Goal: Task Accomplishment & Management: Complete application form

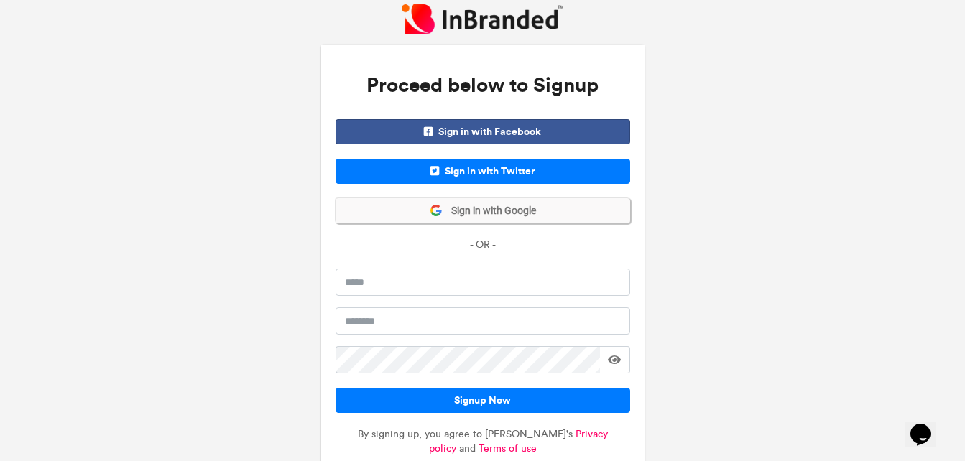
click at [491, 210] on span "Sign in with Google" at bounding box center [488, 211] width 93 height 14
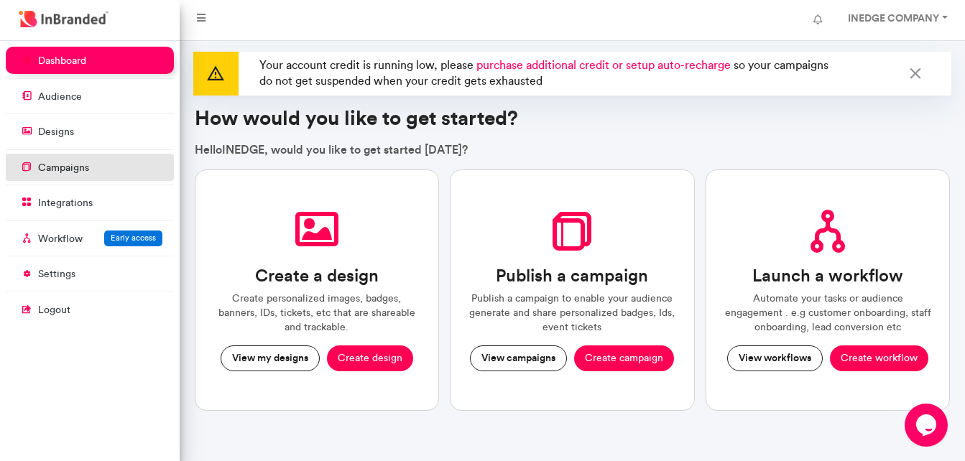
click at [60, 169] on p "campaigns" at bounding box center [63, 168] width 51 height 14
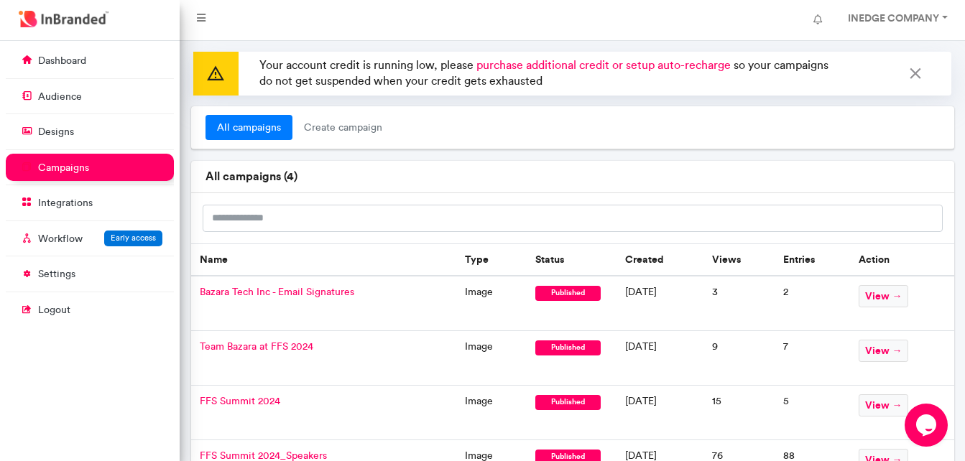
scroll to position [83, 0]
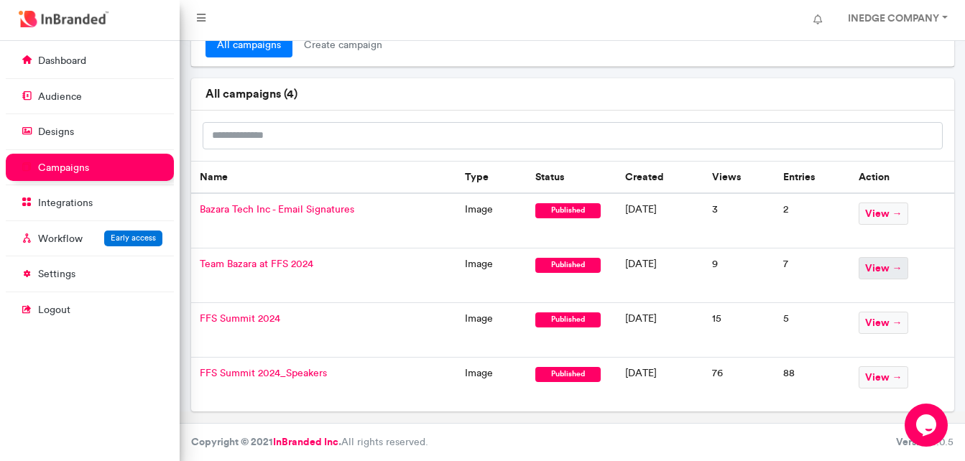
click at [901, 271] on span "view →" at bounding box center [883, 268] width 50 height 22
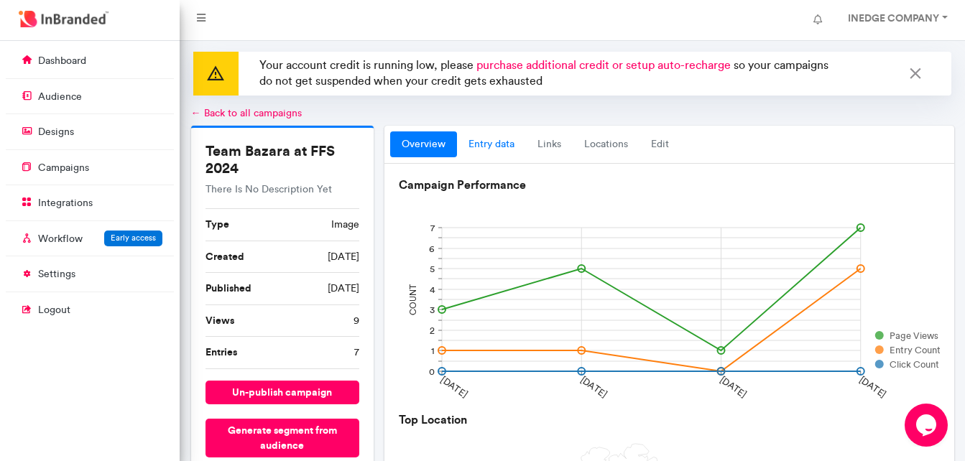
click at [493, 146] on link "entry data" at bounding box center [491, 144] width 69 height 26
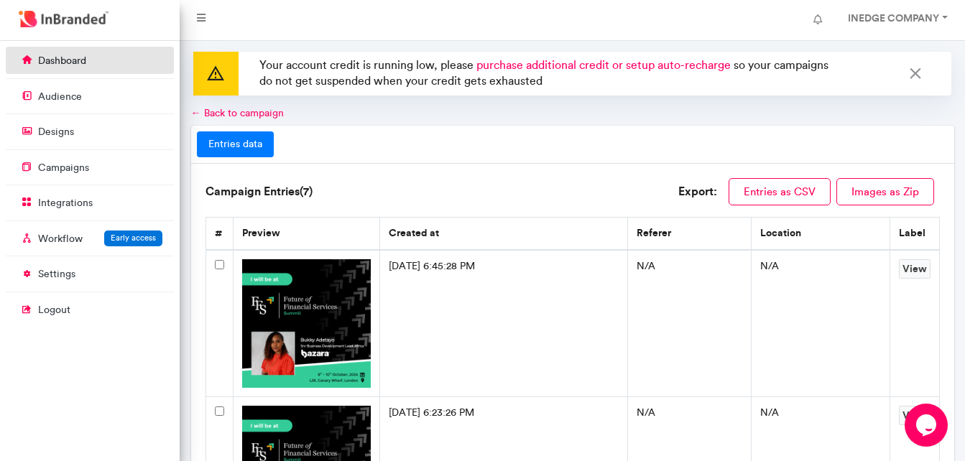
click at [57, 66] on p "dashboard" at bounding box center [62, 61] width 48 height 14
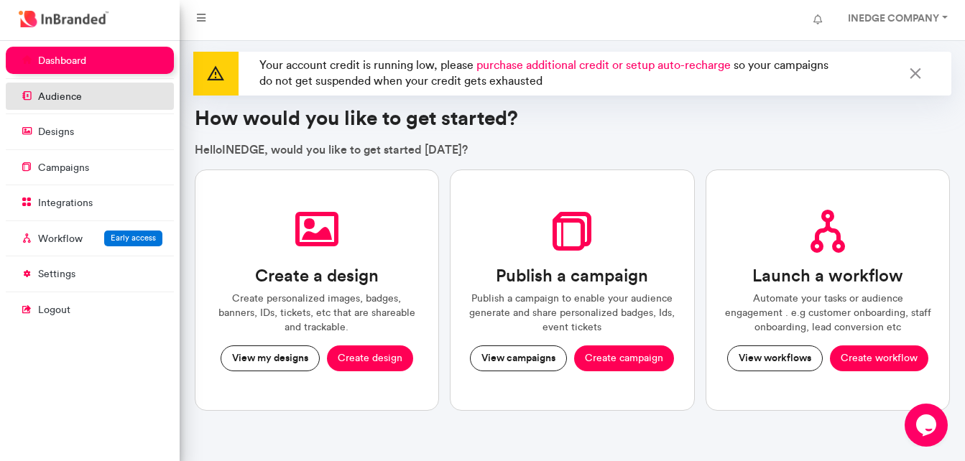
click at [85, 105] on link "audience" at bounding box center [90, 96] width 168 height 27
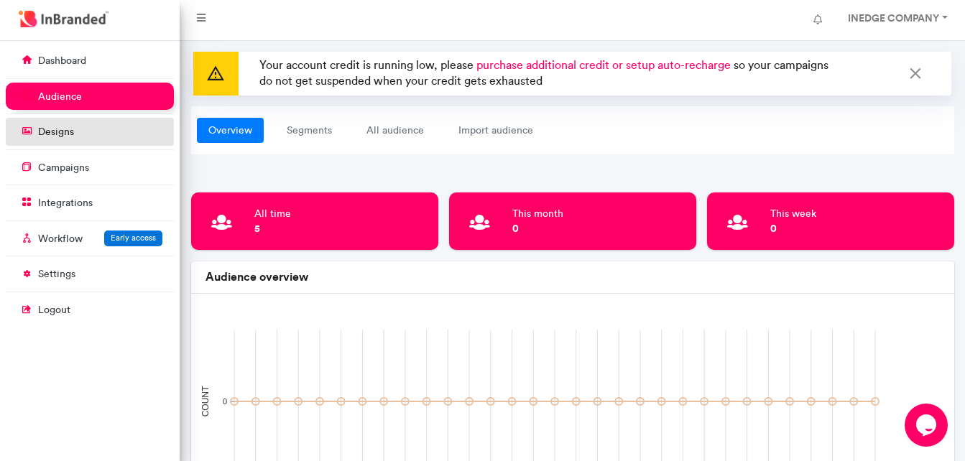
click at [89, 129] on link "designs" at bounding box center [90, 131] width 168 height 27
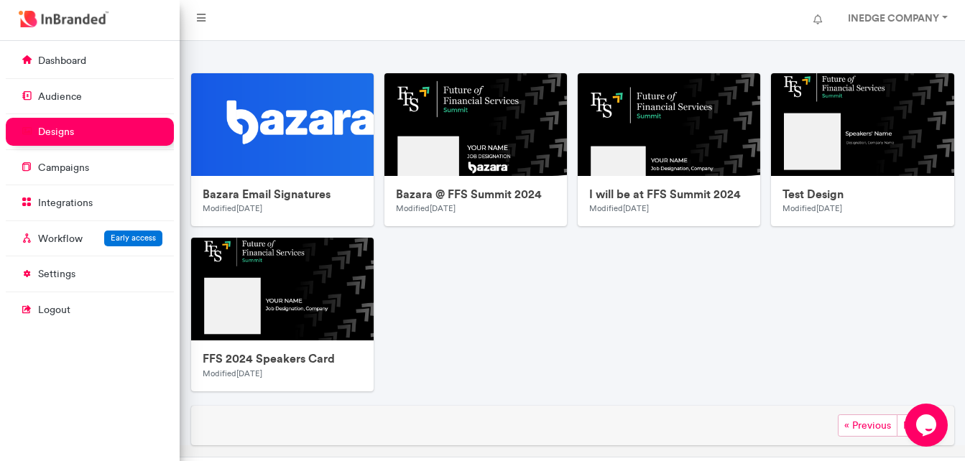
scroll to position [257, 0]
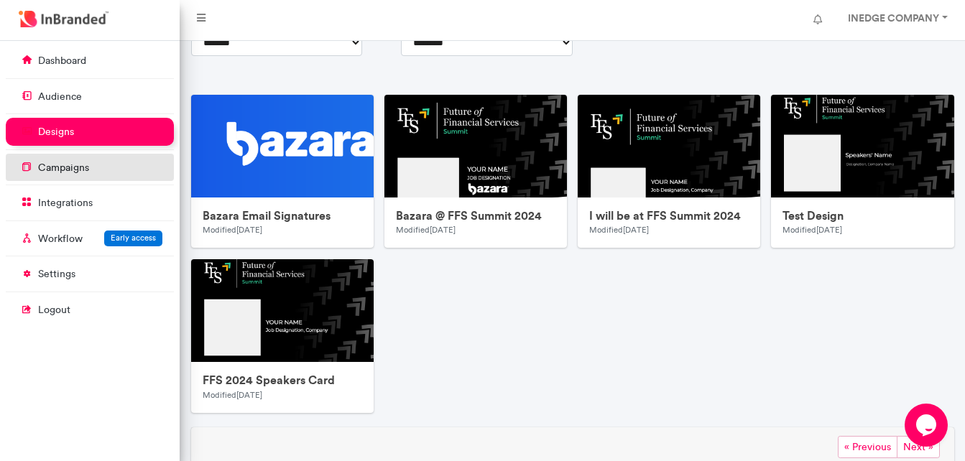
click at [115, 165] on link "campaigns" at bounding box center [90, 167] width 168 height 27
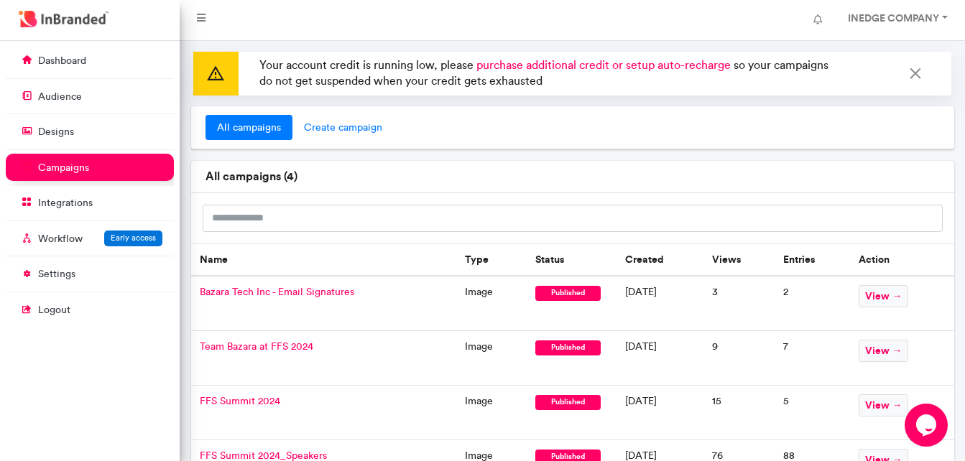
click at [335, 126] on span "create campaign" at bounding box center [342, 128] width 101 height 26
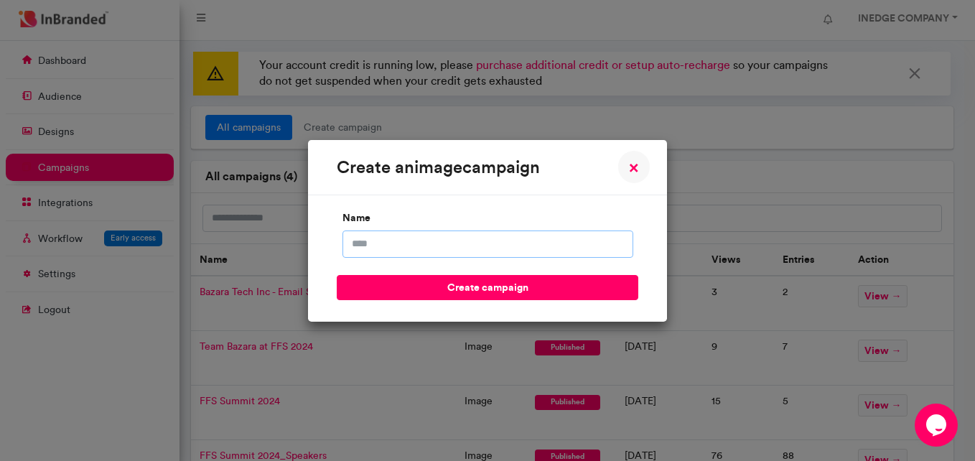
click at [401, 247] on input "name" at bounding box center [488, 244] width 291 height 27
drag, startPoint x: 401, startPoint y: 247, endPoint x: 427, endPoint y: 256, distance: 27.5
click at [427, 256] on input "**" at bounding box center [488, 244] width 291 height 27
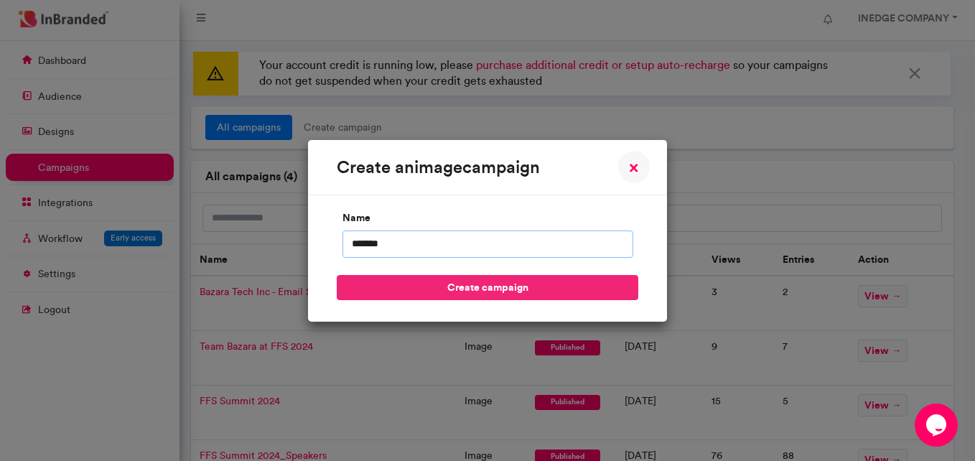
type input "*******"
click at [511, 284] on button "create campaign" at bounding box center [488, 287] width 302 height 25
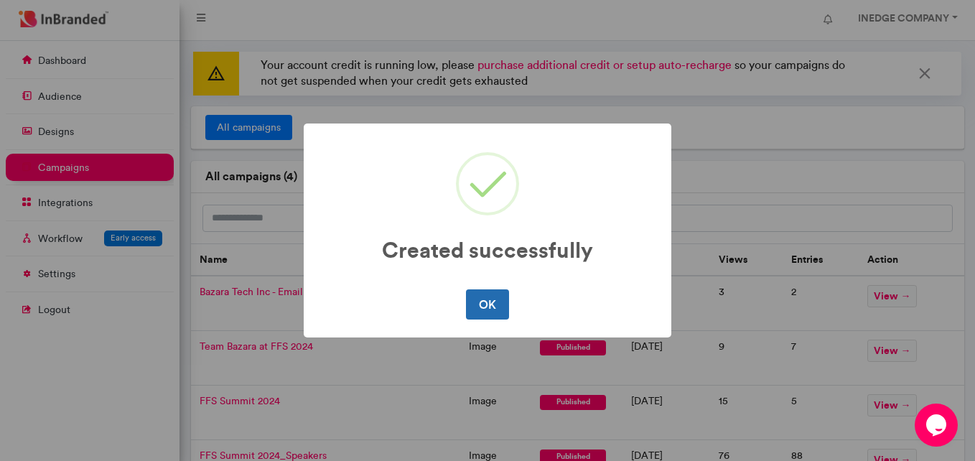
click at [488, 299] on button "OK" at bounding box center [487, 304] width 42 height 30
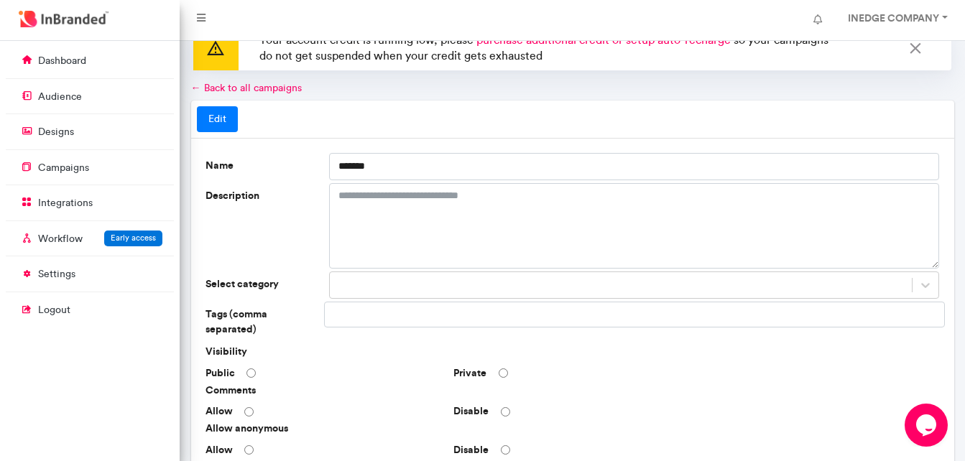
scroll to position [24, 0]
click at [368, 207] on textarea "Description" at bounding box center [634, 226] width 610 height 85
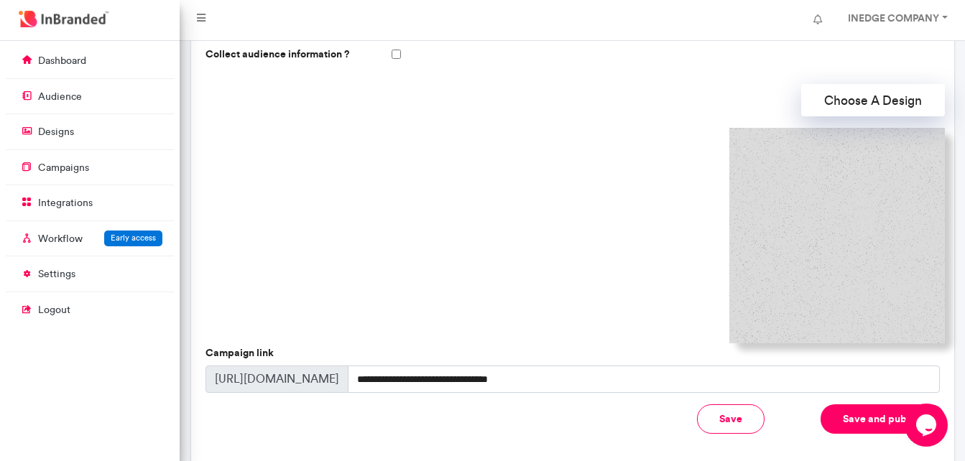
scroll to position [440, 0]
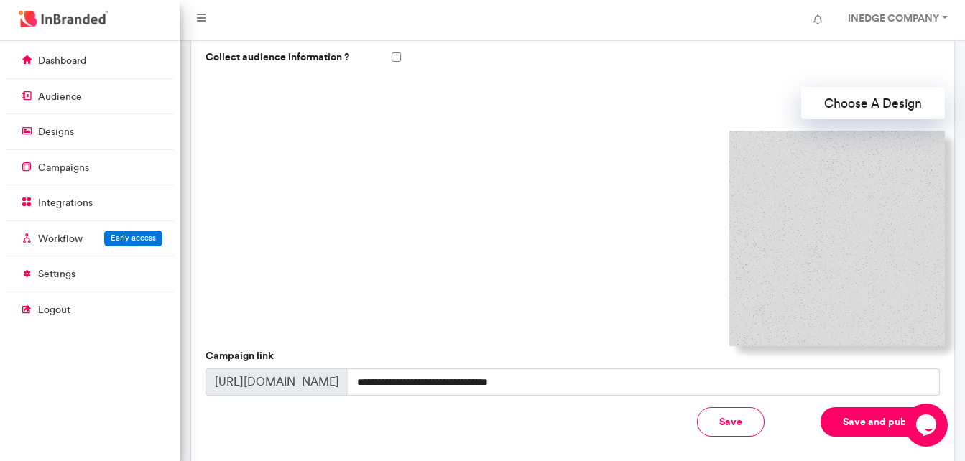
type textarea "**********"
click at [884, 100] on button "Choose A Design" at bounding box center [873, 103] width 144 height 32
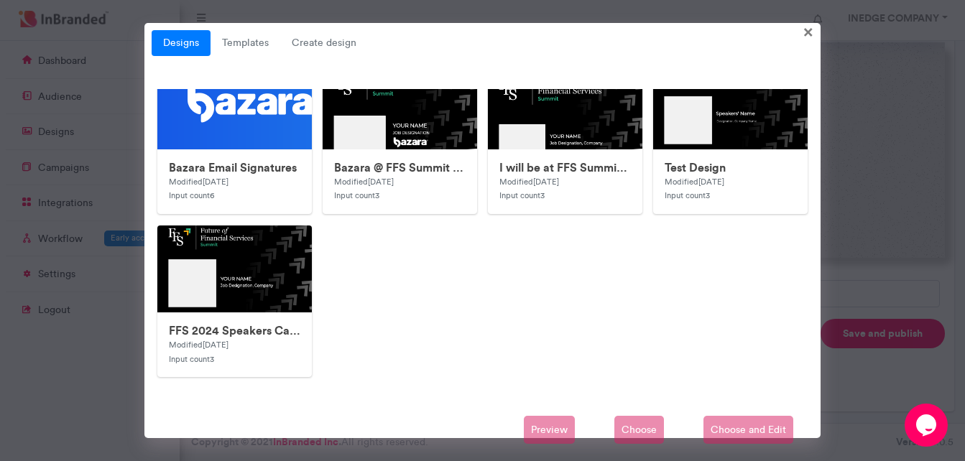
scroll to position [0, 0]
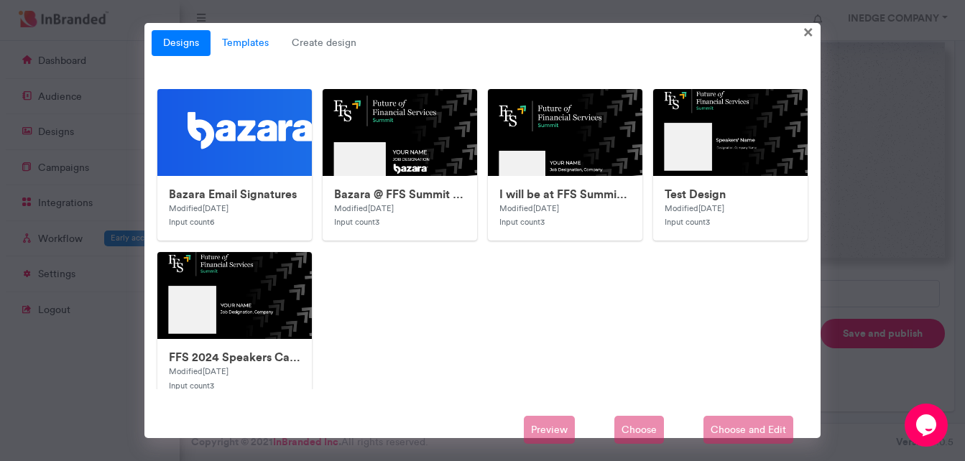
click at [254, 42] on link "Templates" at bounding box center [245, 43] width 70 height 26
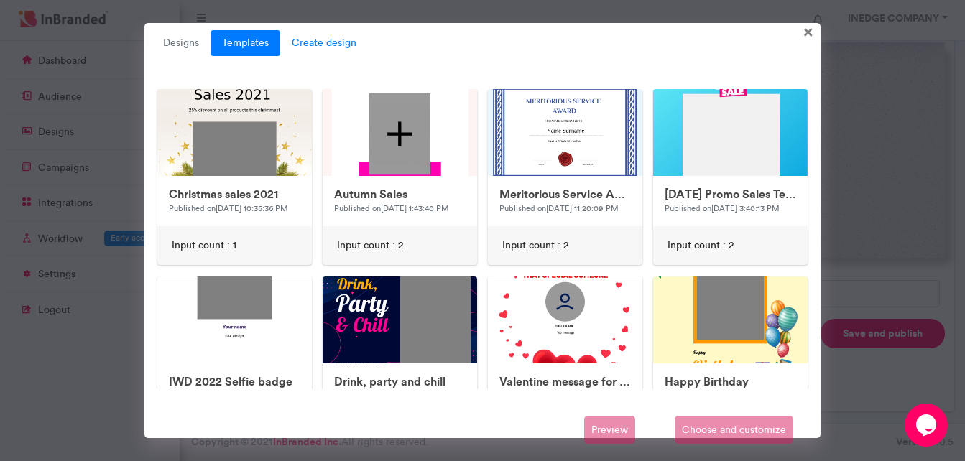
click at [307, 44] on span "Create design" at bounding box center [324, 43] width 88 height 26
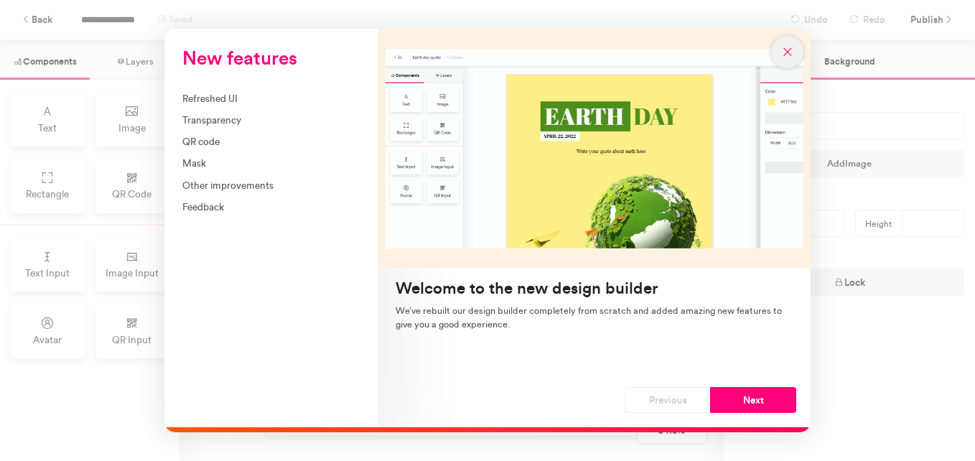
click at [787, 54] on icon "New features" at bounding box center [787, 51] width 13 height 13
